Goal: Task Accomplishment & Management: Use online tool/utility

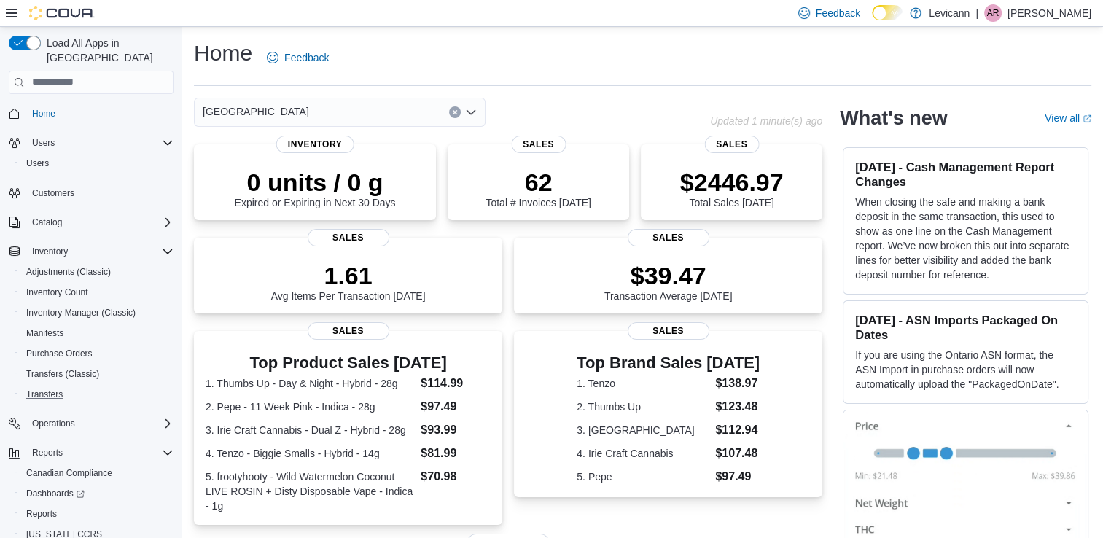
scroll to position [36, 0]
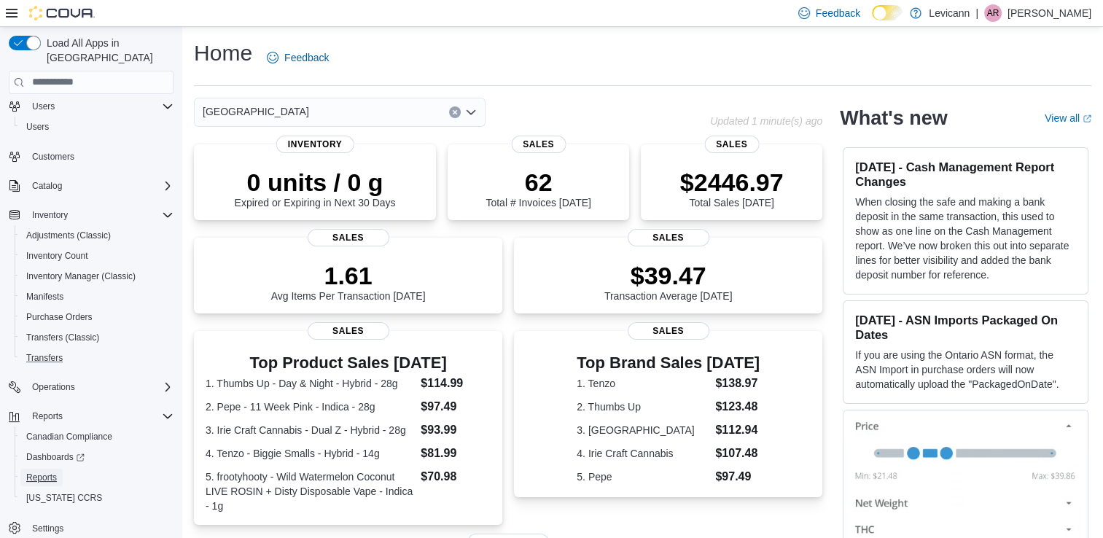
drag, startPoint x: 51, startPoint y: 458, endPoint x: 83, endPoint y: 352, distance: 110.5
click at [52, 472] on span "Reports" at bounding box center [41, 478] width 31 height 12
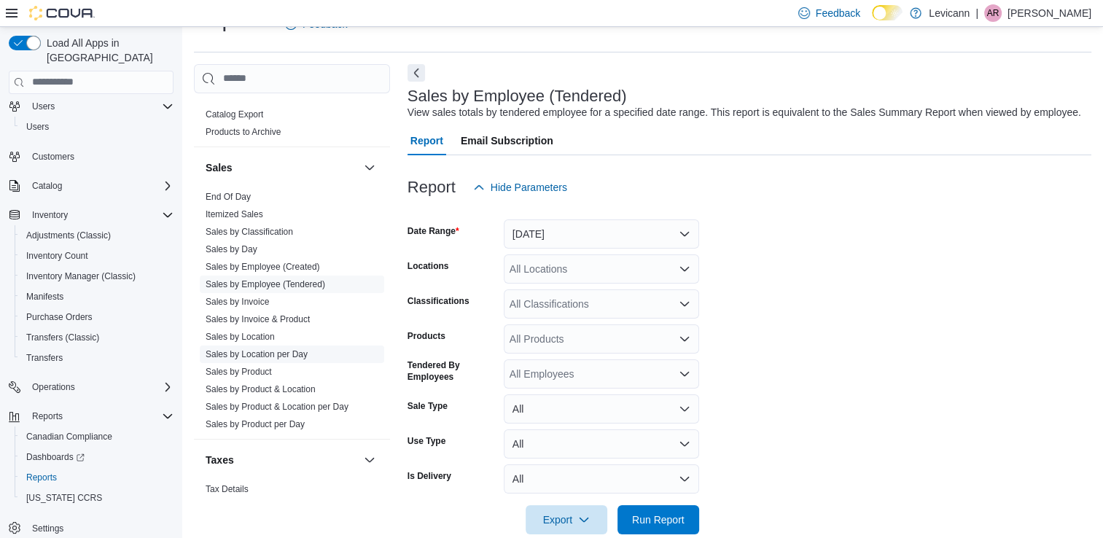
scroll to position [1000, 0]
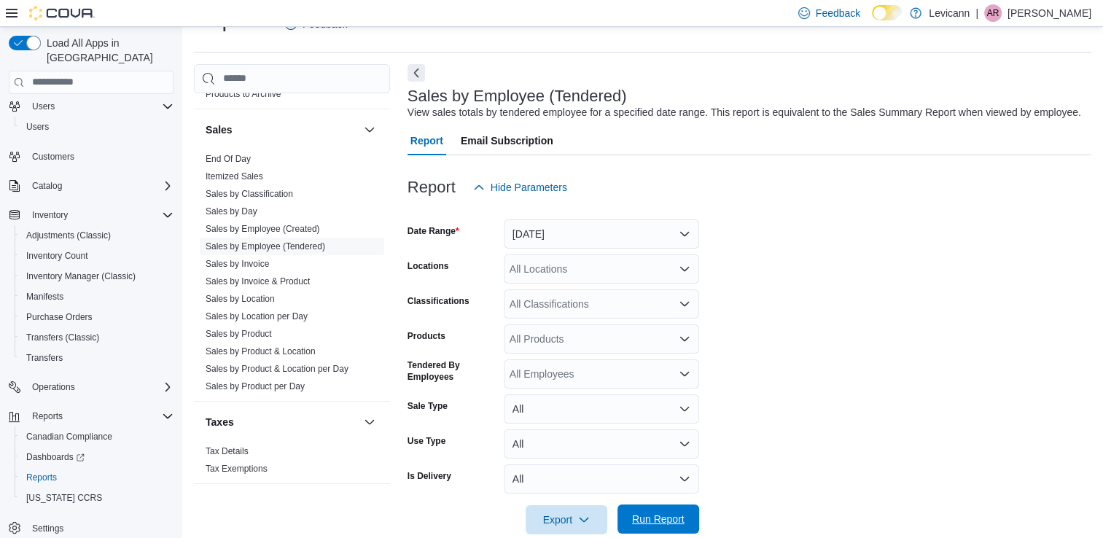
click at [656, 513] on span "Run Report" at bounding box center [658, 519] width 52 height 15
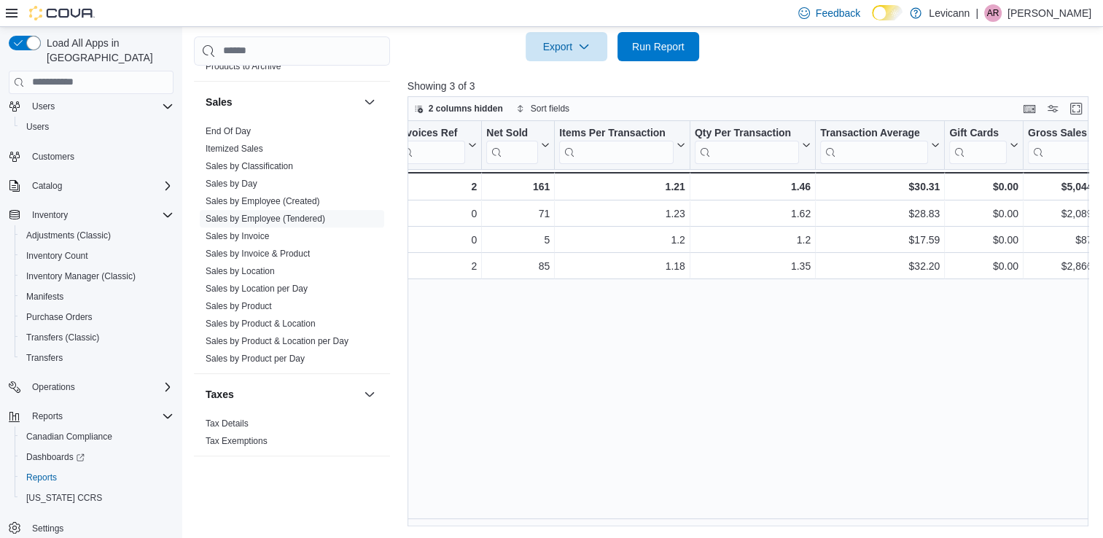
scroll to position [0, 281]
